Goal: Information Seeking & Learning: Learn about a topic

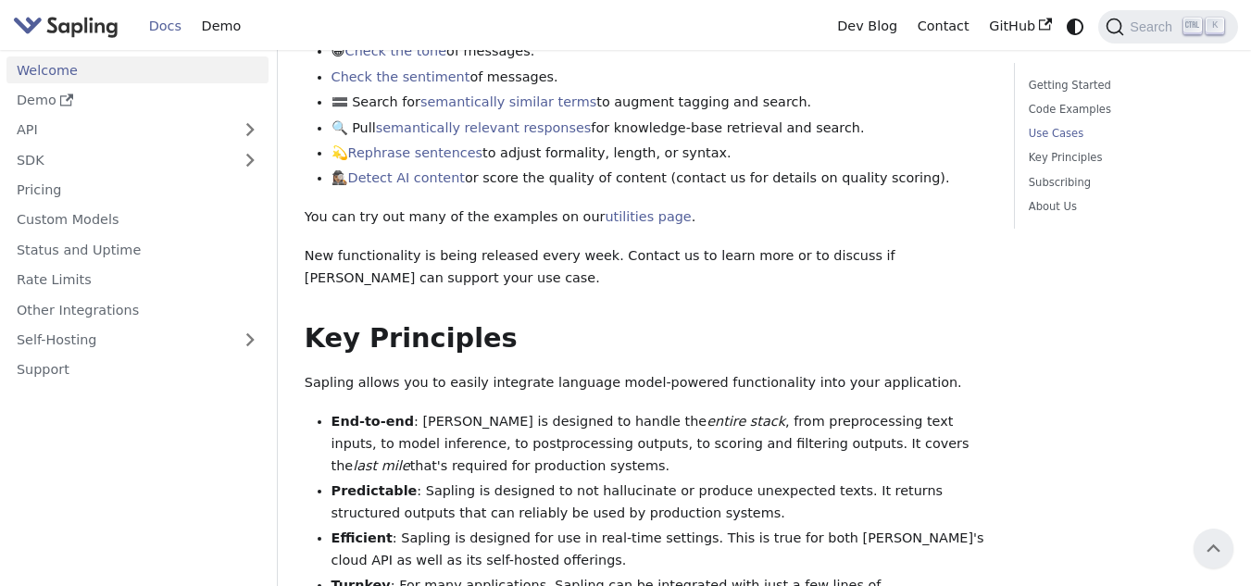
scroll to position [687, 0]
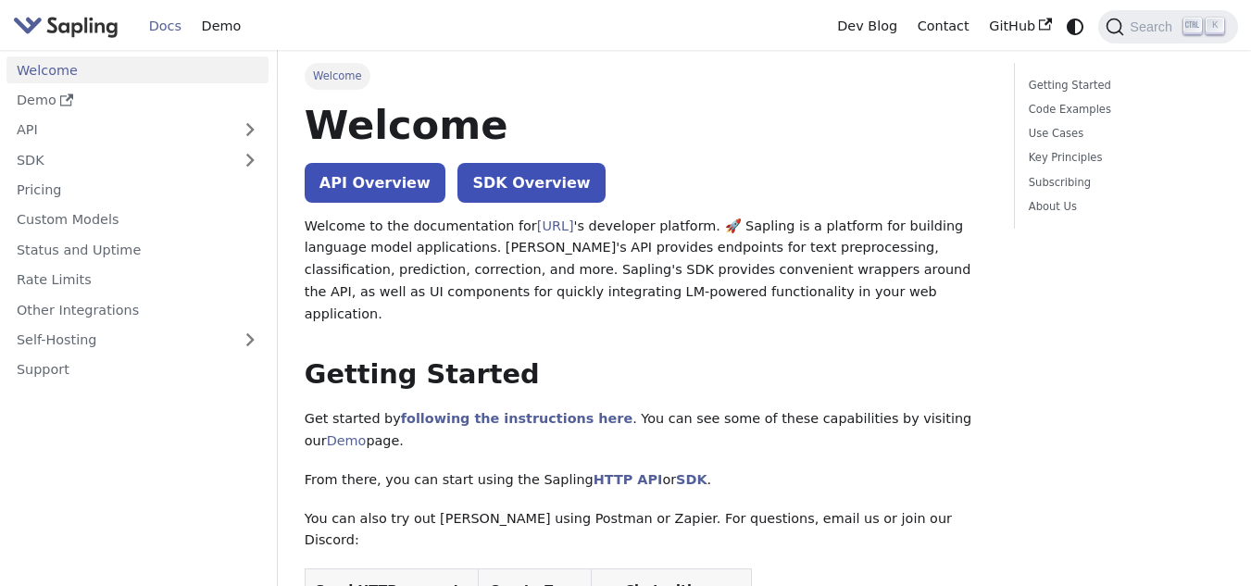
click at [416, 177] on link "API Overview" at bounding box center [375, 183] width 141 height 40
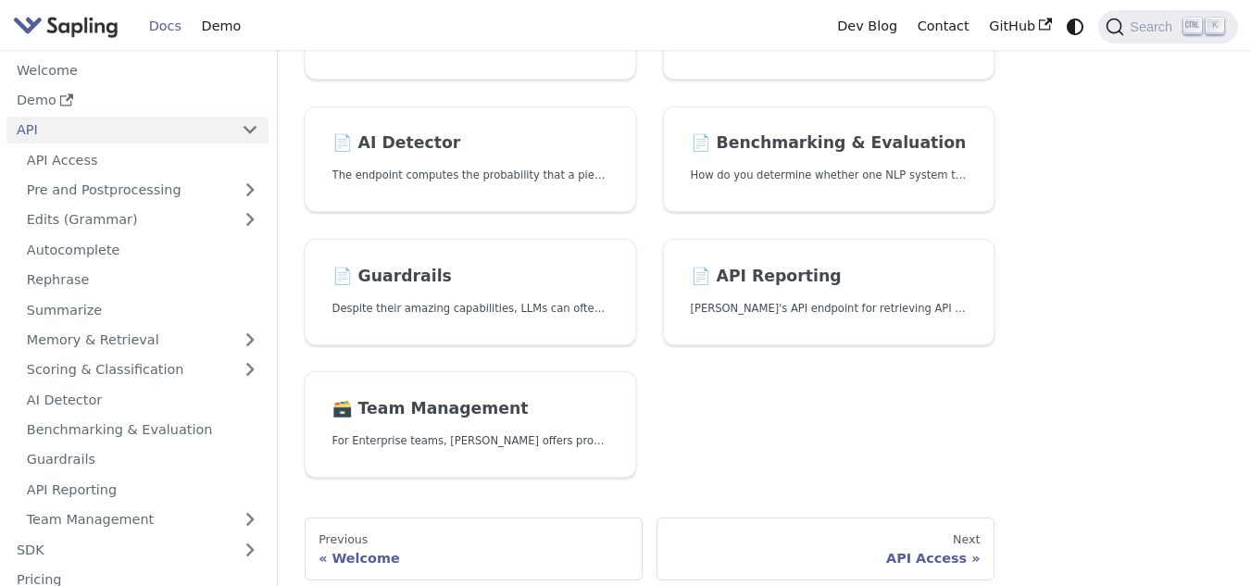
scroll to position [648, 0]
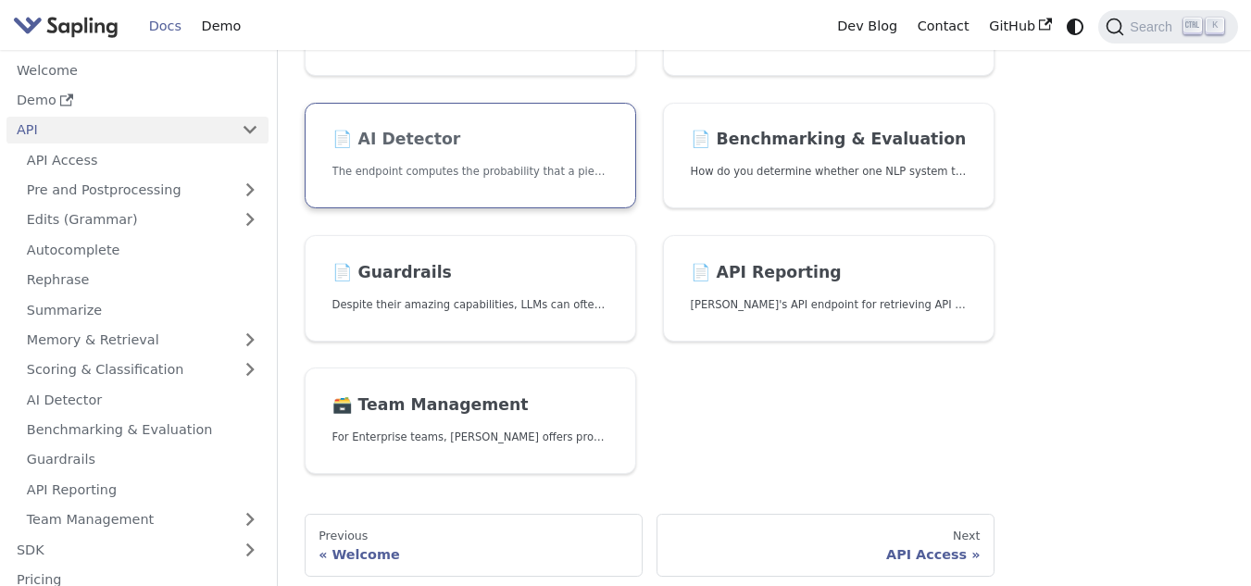
click at [500, 172] on p "The endpoint computes the probability that a piece of text is AI-generated," at bounding box center [470, 172] width 277 height 18
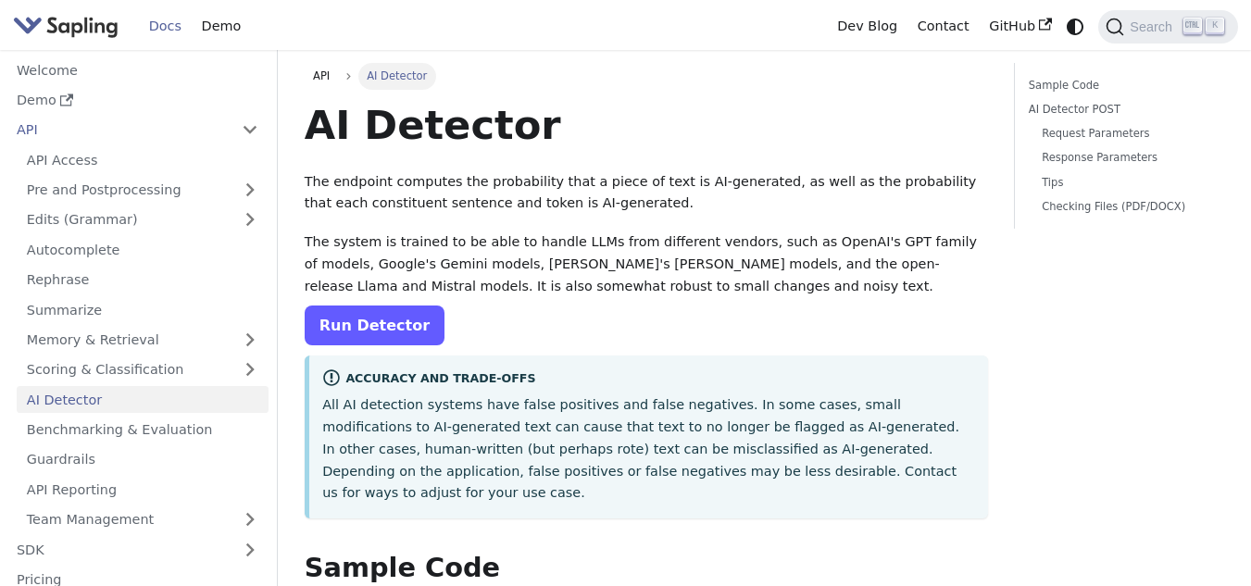
click at [323, 318] on link "Run Detector" at bounding box center [375, 325] width 140 height 40
